Goal: Information Seeking & Learning: Learn about a topic

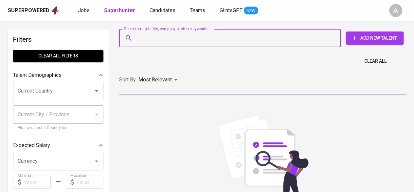
click at [164, 35] on input "Search for a job title, company or other keywords" at bounding box center [231, 38] width 193 height 12
paste input "[PERSON_NAME]"
type input "[PERSON_NAME]"
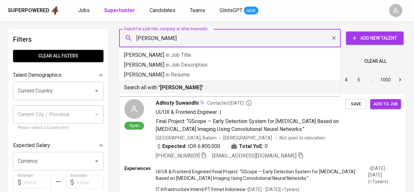
click at [187, 88] on b "[PERSON_NAME]" at bounding box center [181, 87] width 42 height 6
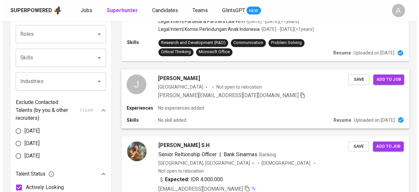
scroll to position [262, 0]
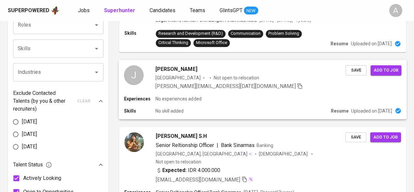
click at [297, 66] on div "jeremy pardede Indonesia Not open to relocation jeremy.23november@gmail.com" at bounding box center [251, 77] width 190 height 25
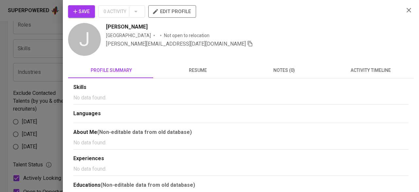
click at [213, 72] on span "resume" at bounding box center [198, 70] width 79 height 8
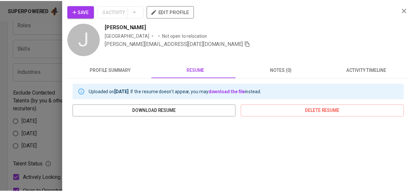
scroll to position [98, 0]
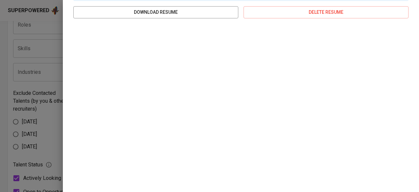
click at [47, 74] on div at bounding box center [209, 96] width 419 height 192
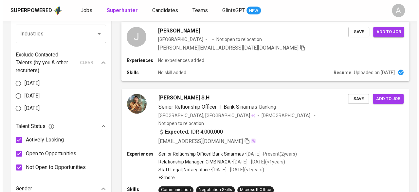
scroll to position [328, 0]
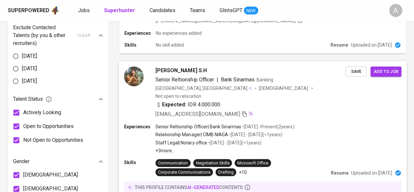
click at [272, 110] on div "[EMAIL_ADDRESS][DOMAIN_NAME]" at bounding box center [251, 114] width 190 height 8
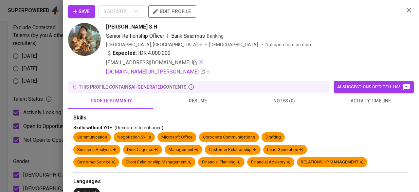
click at [192, 99] on span "resume" at bounding box center [198, 101] width 79 height 8
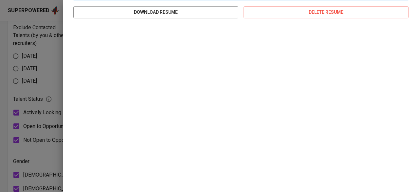
scroll to position [131, 0]
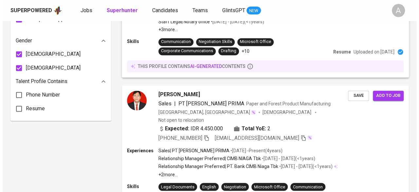
scroll to position [459, 0]
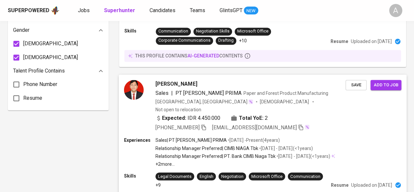
click at [286, 114] on div "Expected: IDR 4.450.000 Total YoE: 2" at bounding box center [251, 118] width 190 height 9
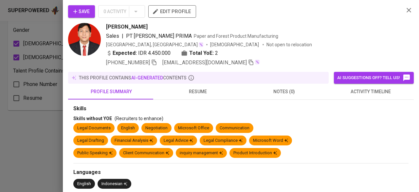
click at [193, 89] on span "resume" at bounding box center [198, 91] width 79 height 8
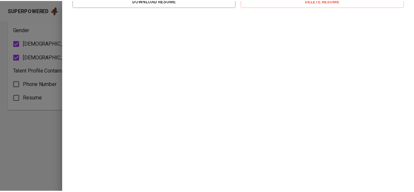
scroll to position [0, 0]
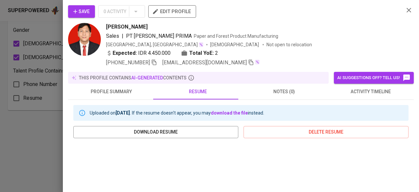
click at [409, 9] on div "Save 0 Activity edit profile [PERSON_NAME] Sales | PT [PERSON_NAME] PRIMA Paper…" at bounding box center [241, 96] width 356 height 192
click at [405, 9] on icon "button" at bounding box center [409, 10] width 8 height 8
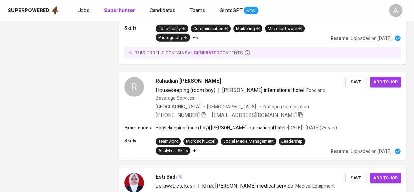
scroll to position [1055, 0]
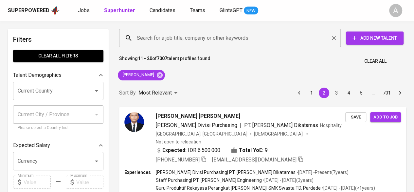
click at [151, 39] on input "Search for a job title, company or other keywords" at bounding box center [231, 38] width 193 height 12
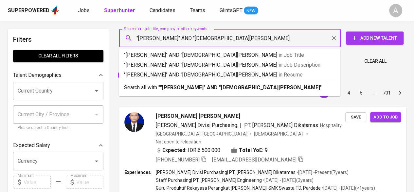
type input ""[PERSON_NAME]" AND "[PERSON_NAME]""
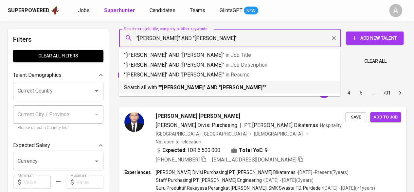
click at [170, 91] on p "Search all with " "[PERSON_NAME]" AND "[DEMOGRAPHIC_DATA][PERSON_NAME]" "" at bounding box center [229, 88] width 211 height 8
